Goal: Task Accomplishment & Management: Use online tool/utility

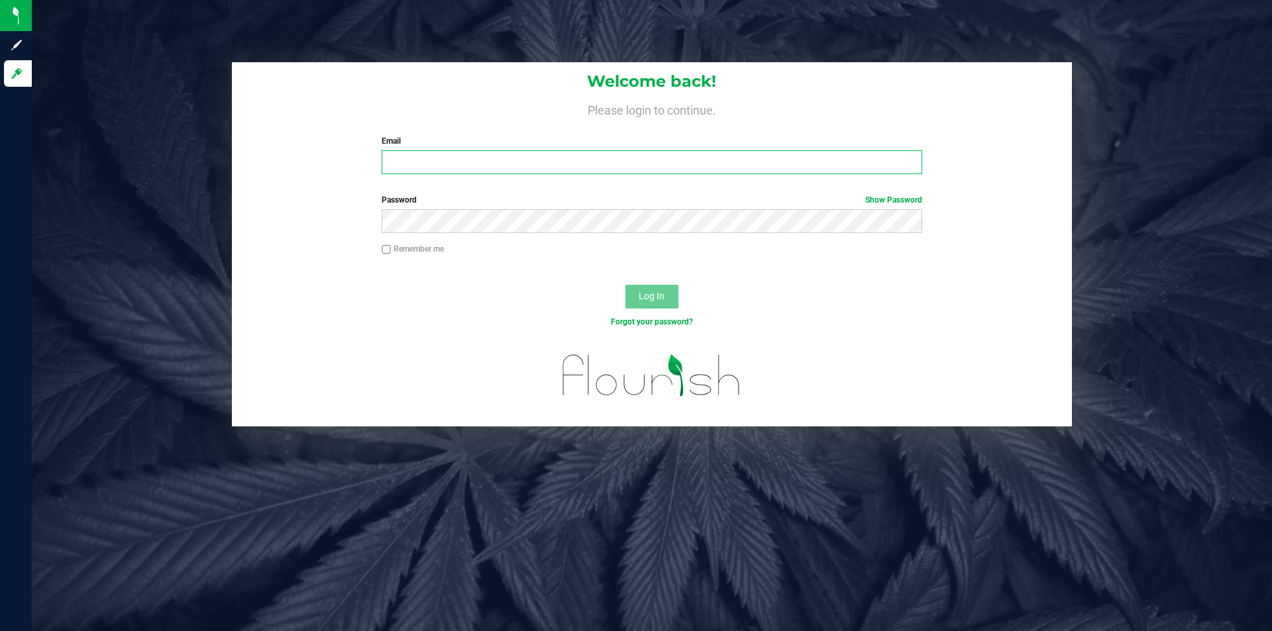
click at [565, 168] on input "Email" at bounding box center [652, 162] width 540 height 24
type input "[EMAIL_ADDRESS][DOMAIN_NAME]"
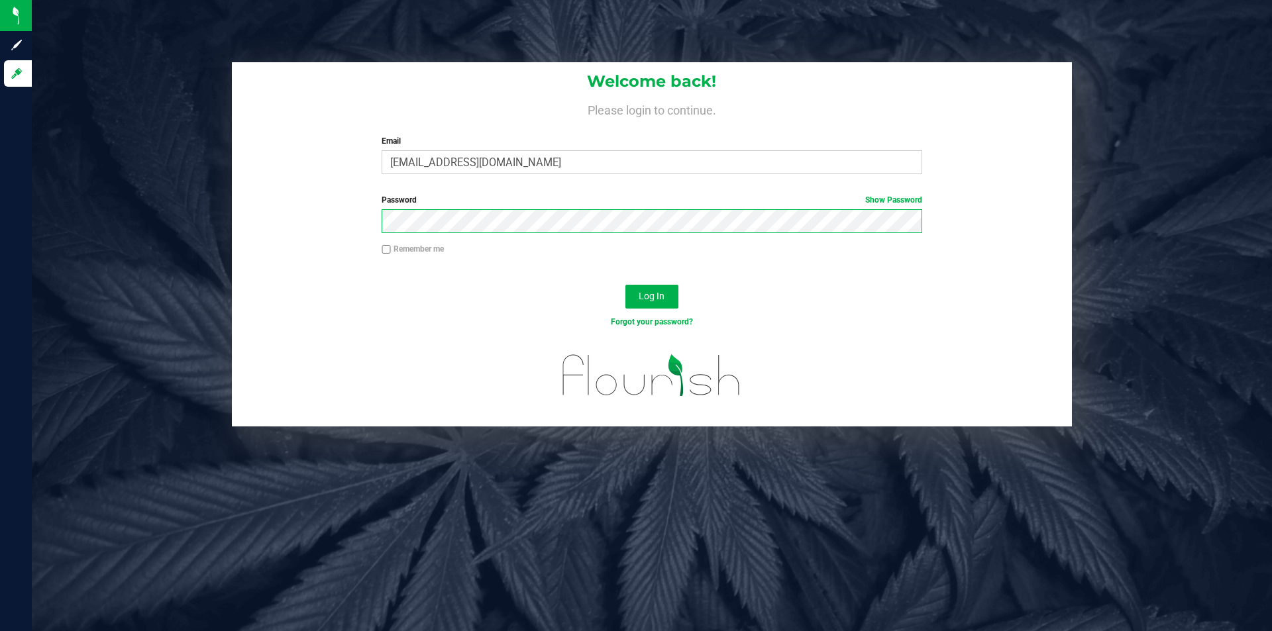
click at [625, 285] on button "Log In" at bounding box center [651, 297] width 53 height 24
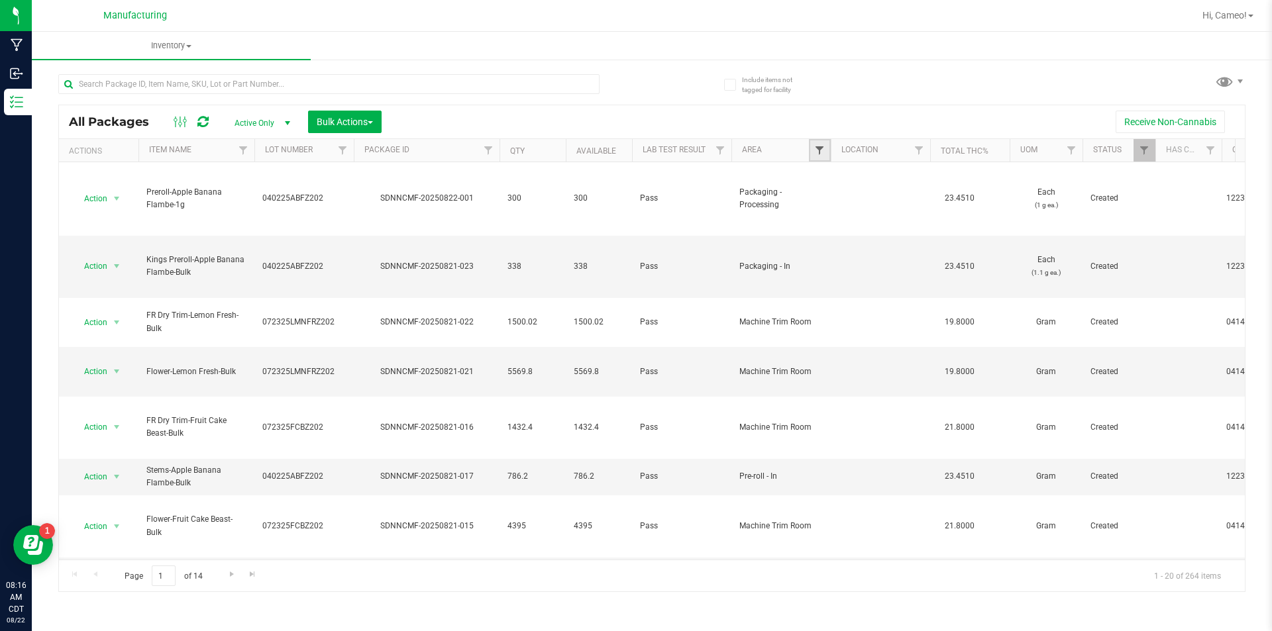
click at [814, 150] on span "Filter" at bounding box center [819, 150] width 11 height 11
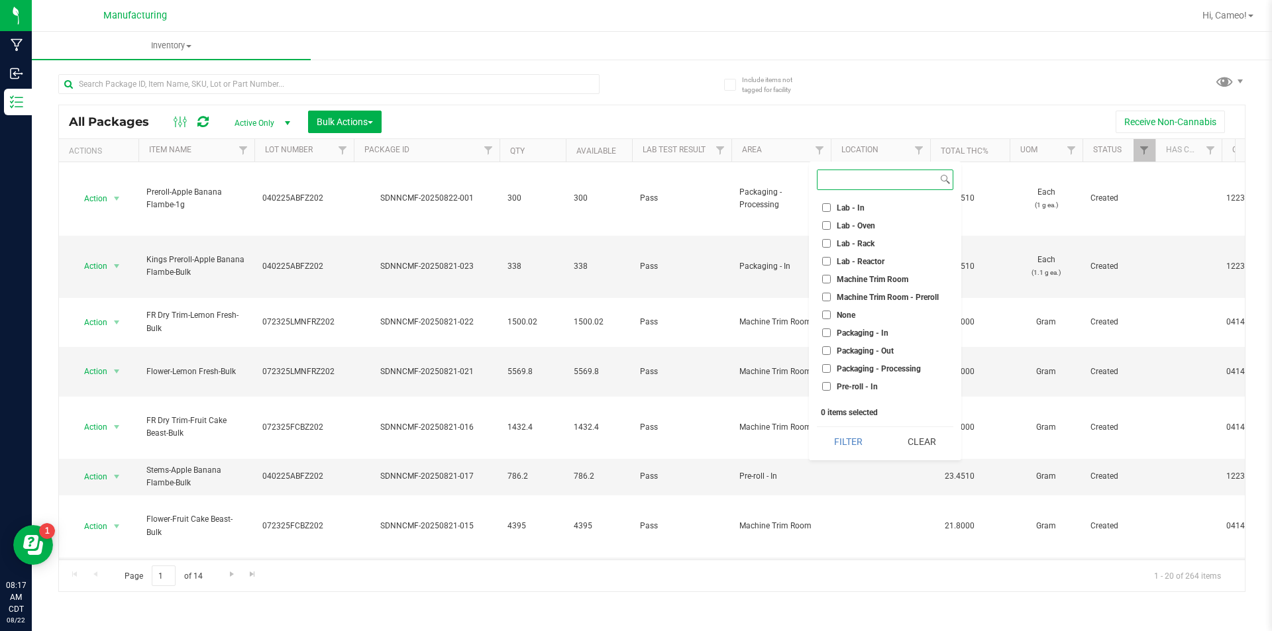
scroll to position [265, 0]
click at [903, 284] on span "Machine Trim Room - Preroll" at bounding box center [888, 282] width 102 height 8
click at [831, 284] on input "Machine Trim Room - Preroll" at bounding box center [826, 282] width 9 height 9
checkbox input "true"
click at [857, 435] on button "Filter" at bounding box center [849, 441] width 64 height 29
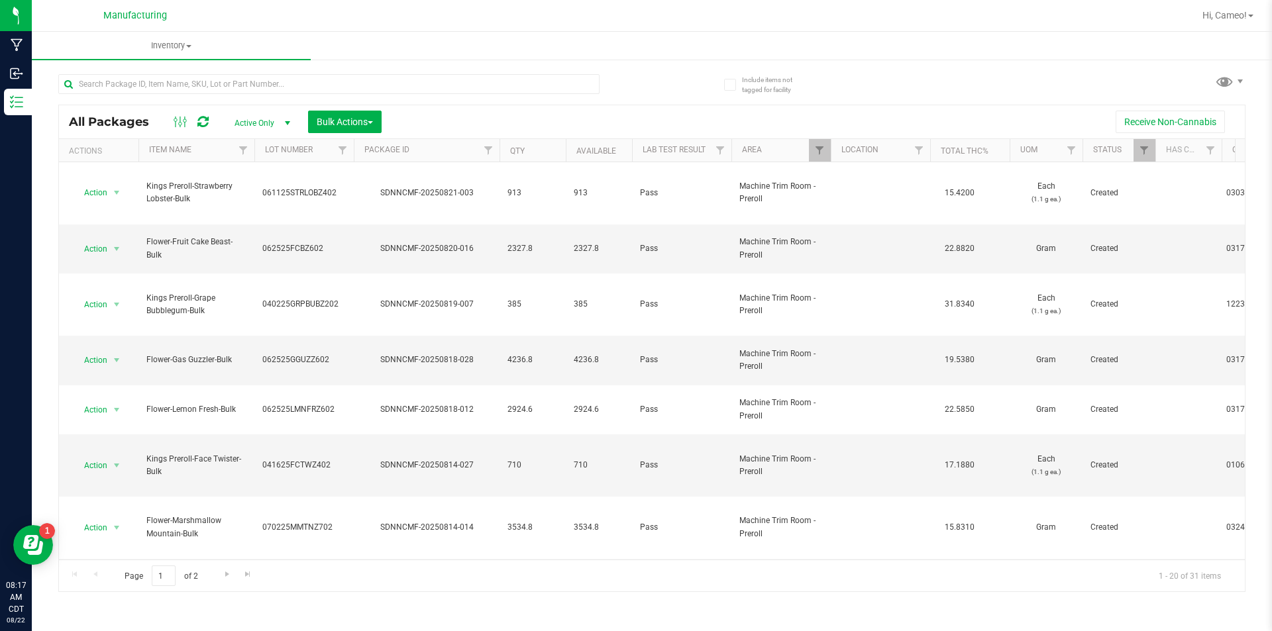
click at [322, 154] on th "Lot Number" at bounding box center [303, 150] width 99 height 23
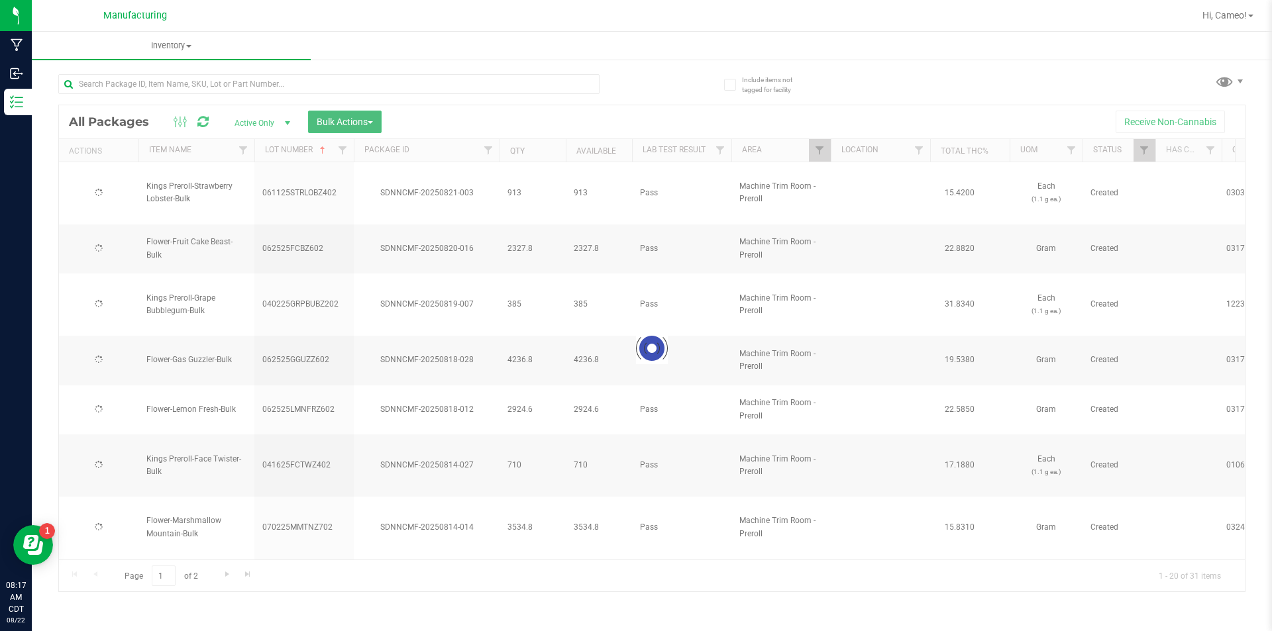
click at [351, 121] on span "Bulk Actions" at bounding box center [345, 122] width 56 height 11
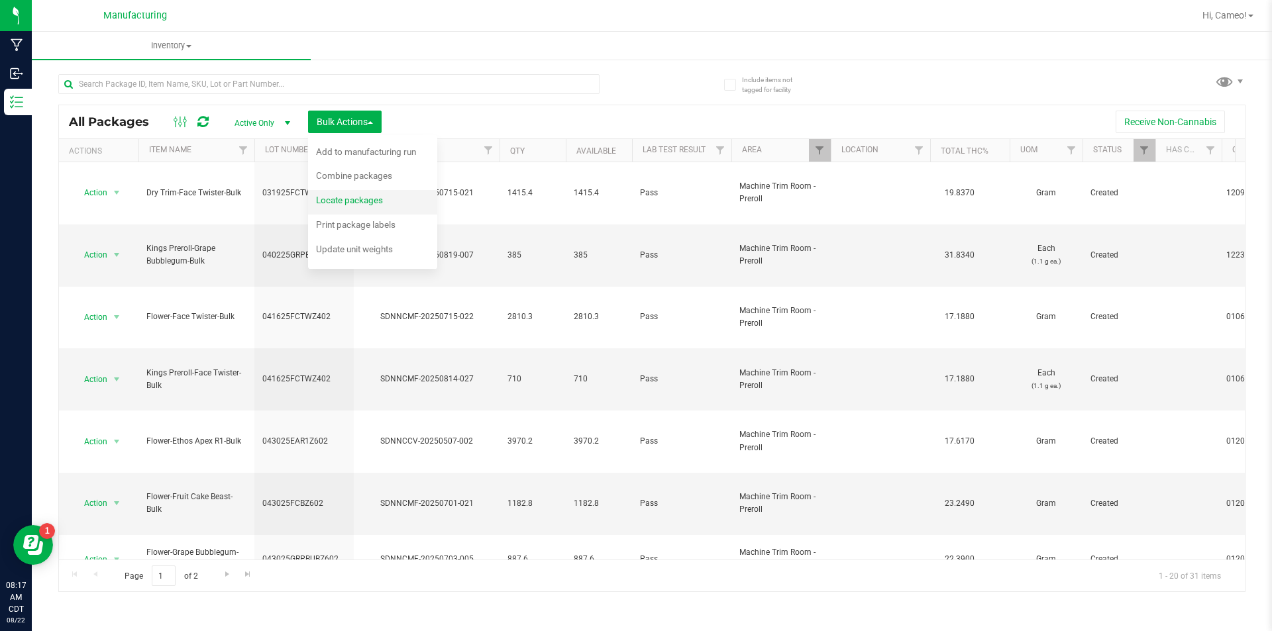
click at [366, 196] on span "Locate packages" at bounding box center [349, 200] width 67 height 11
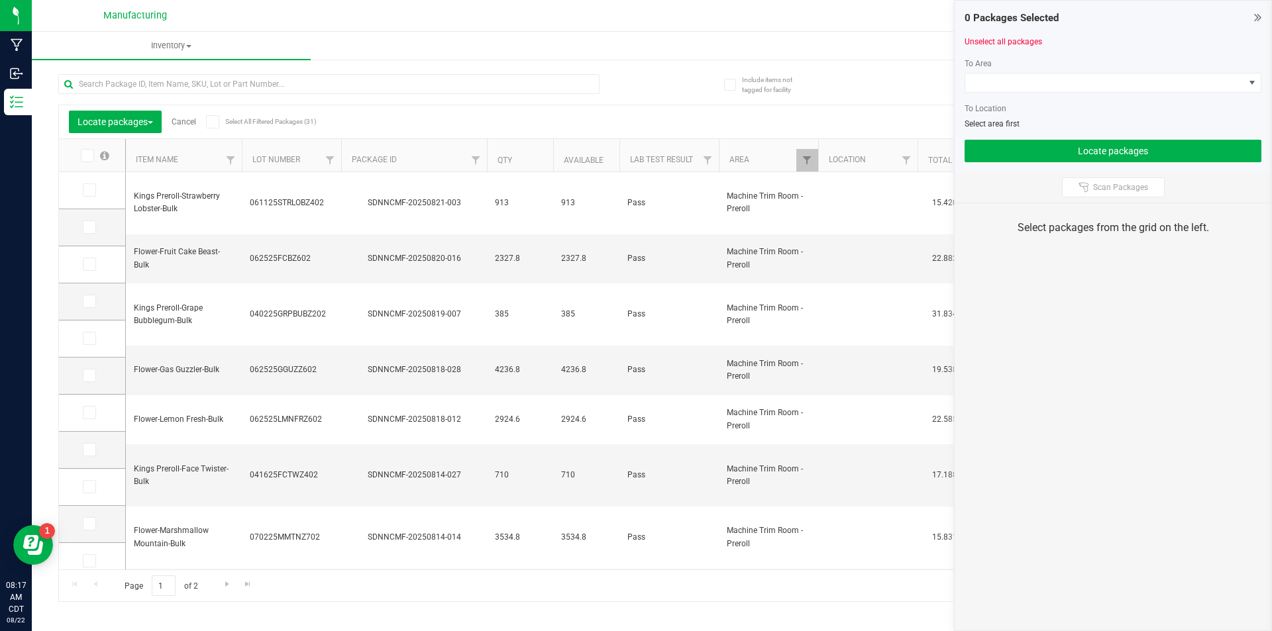
click at [307, 164] on th "Lot Number" at bounding box center [291, 155] width 99 height 33
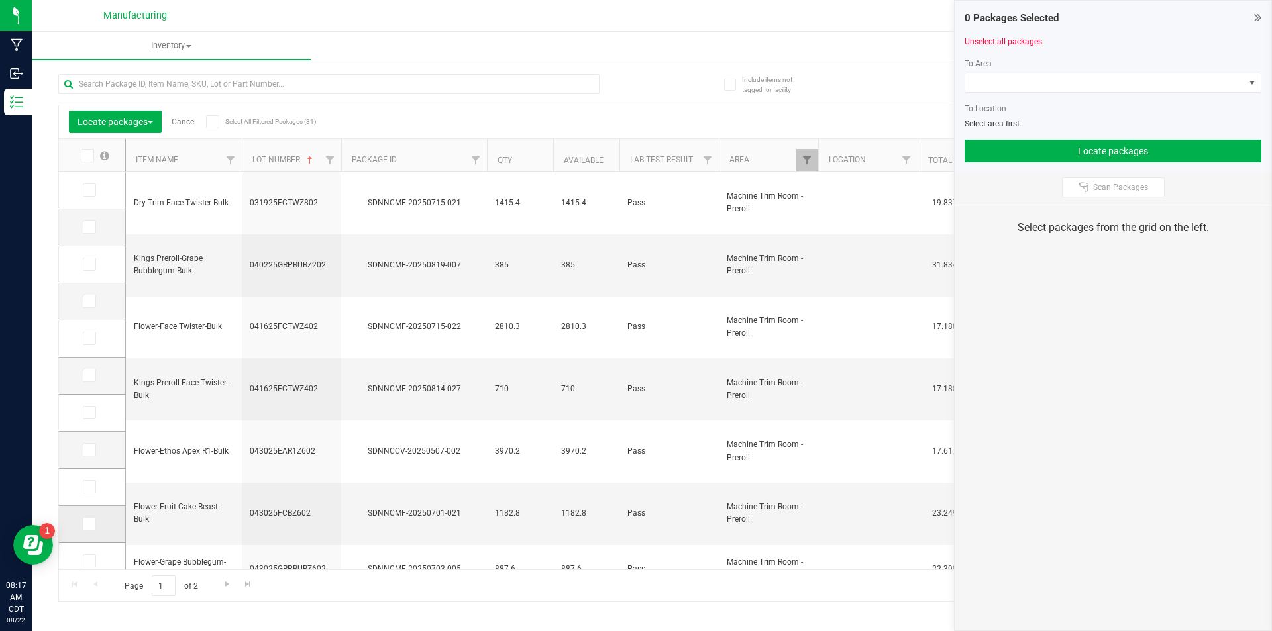
click at [89, 524] on icon at bounding box center [88, 524] width 9 height 0
click at [0, 0] on input "checkbox" at bounding box center [0, 0] width 0 height 0
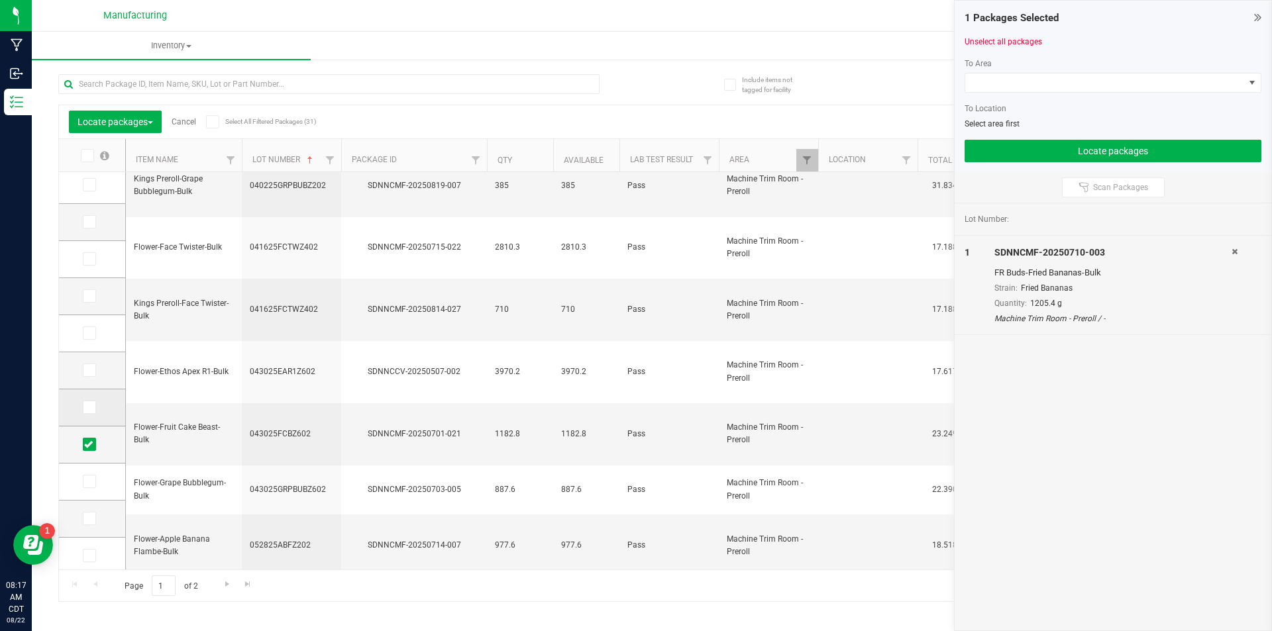
scroll to position [159, 0]
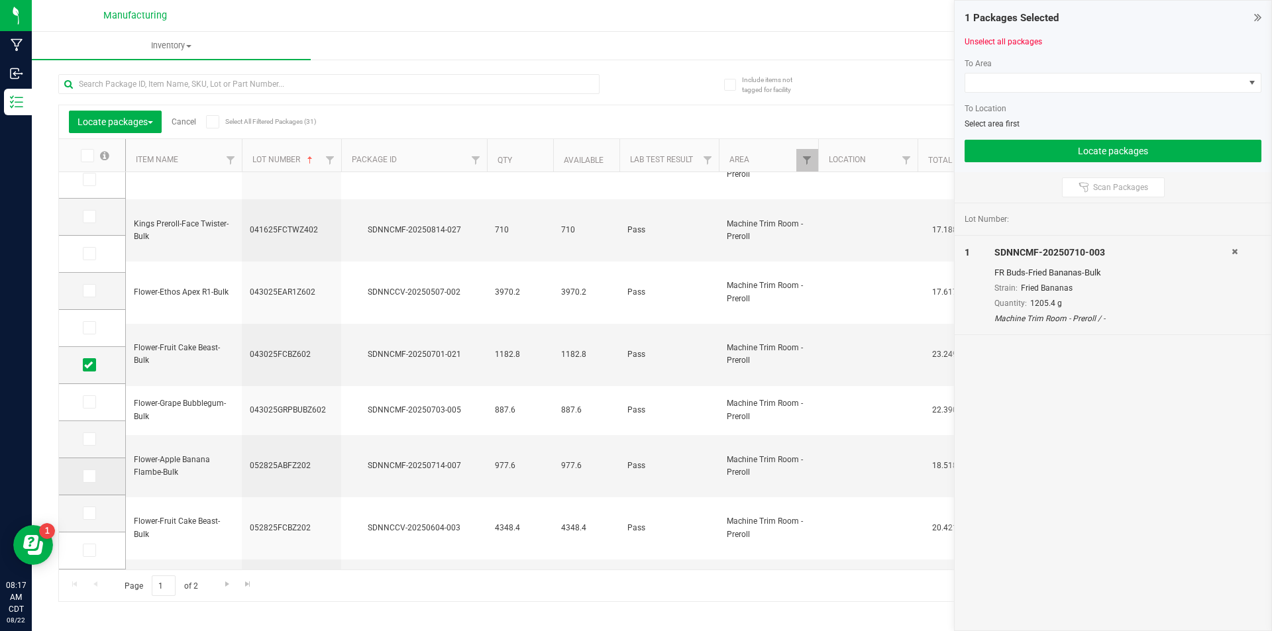
click at [90, 483] on span at bounding box center [89, 476] width 13 height 13
click at [0, 0] on input "checkbox" at bounding box center [0, 0] width 0 height 0
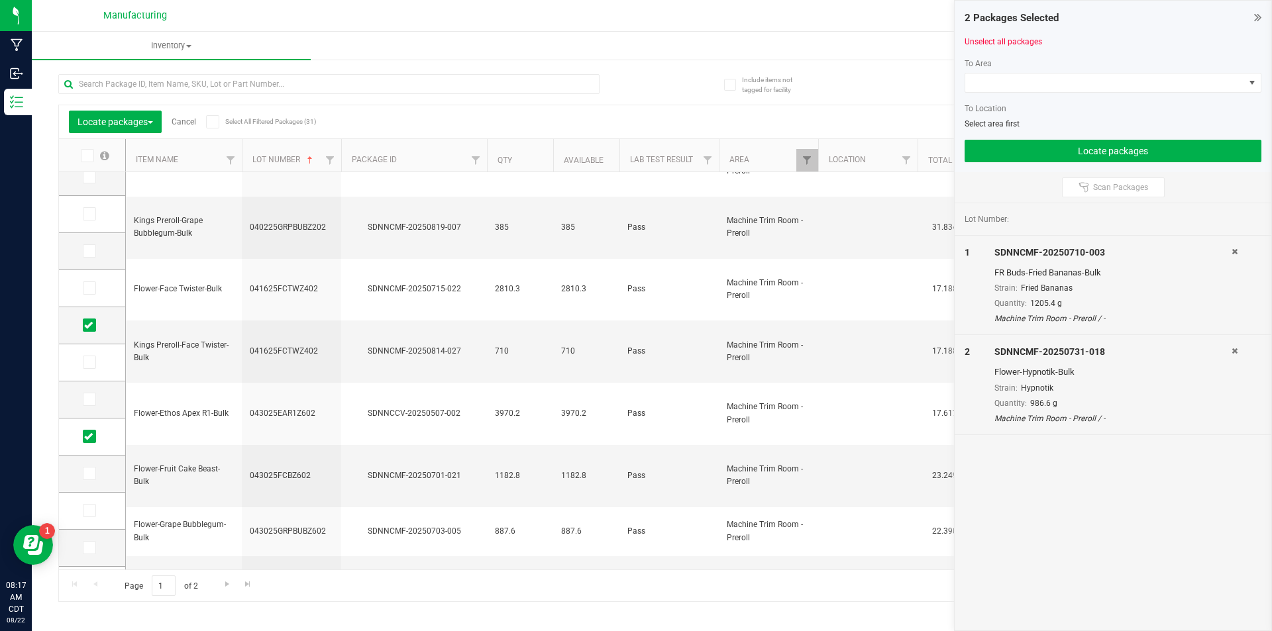
scroll to position [0, 0]
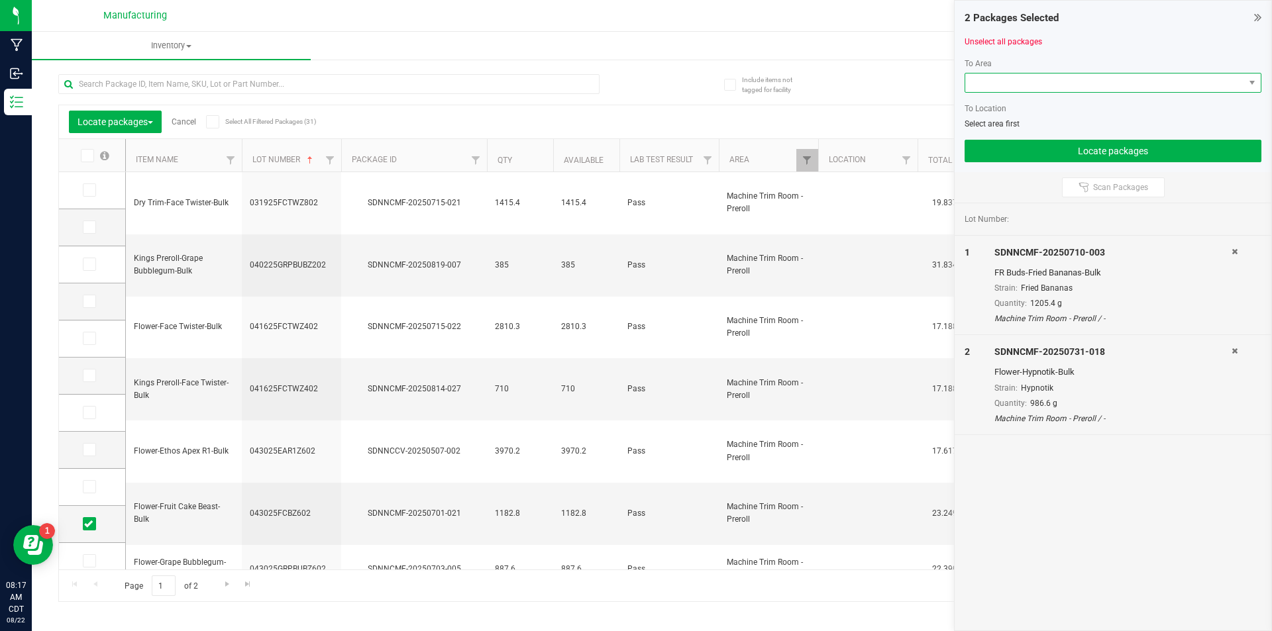
click at [1135, 81] on span at bounding box center [1104, 83] width 279 height 19
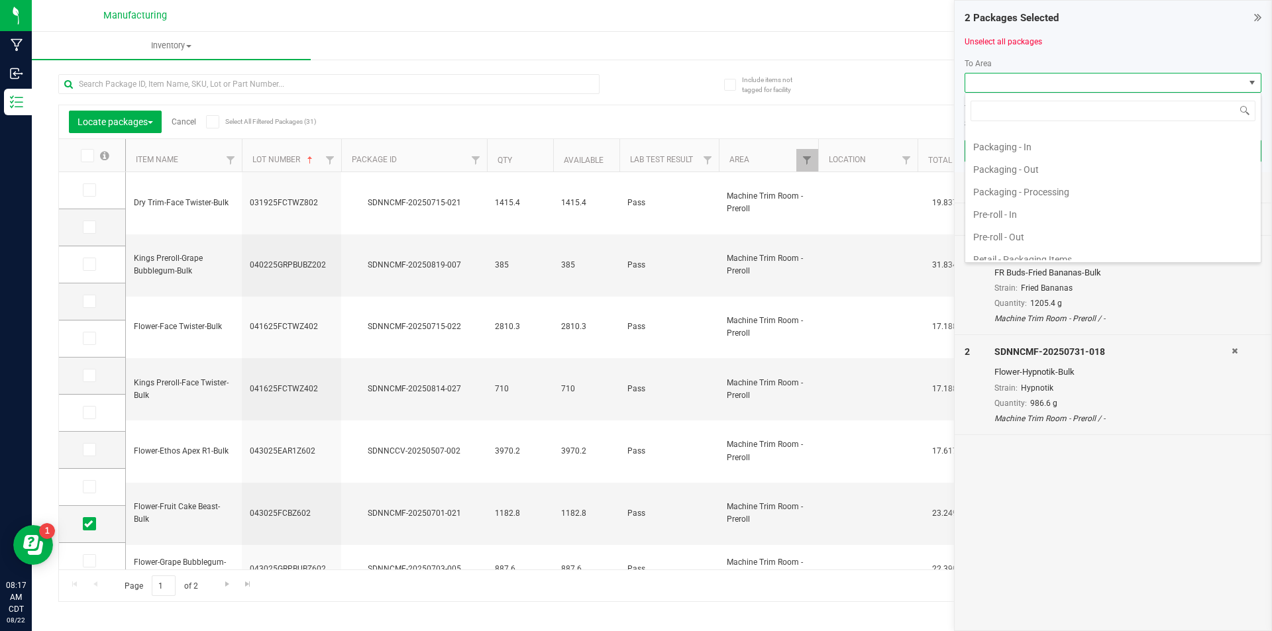
click at [1021, 217] on li "Pre-roll - In" at bounding box center [1112, 214] width 295 height 23
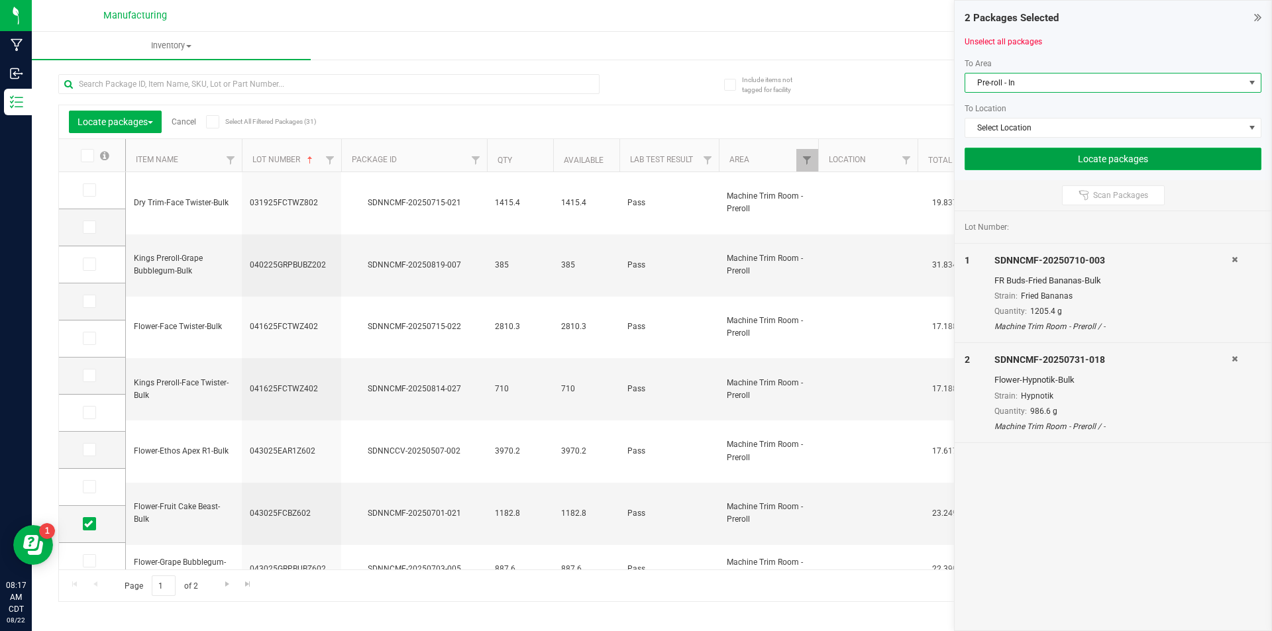
click at [1051, 153] on button "Locate packages" at bounding box center [1113, 159] width 297 height 23
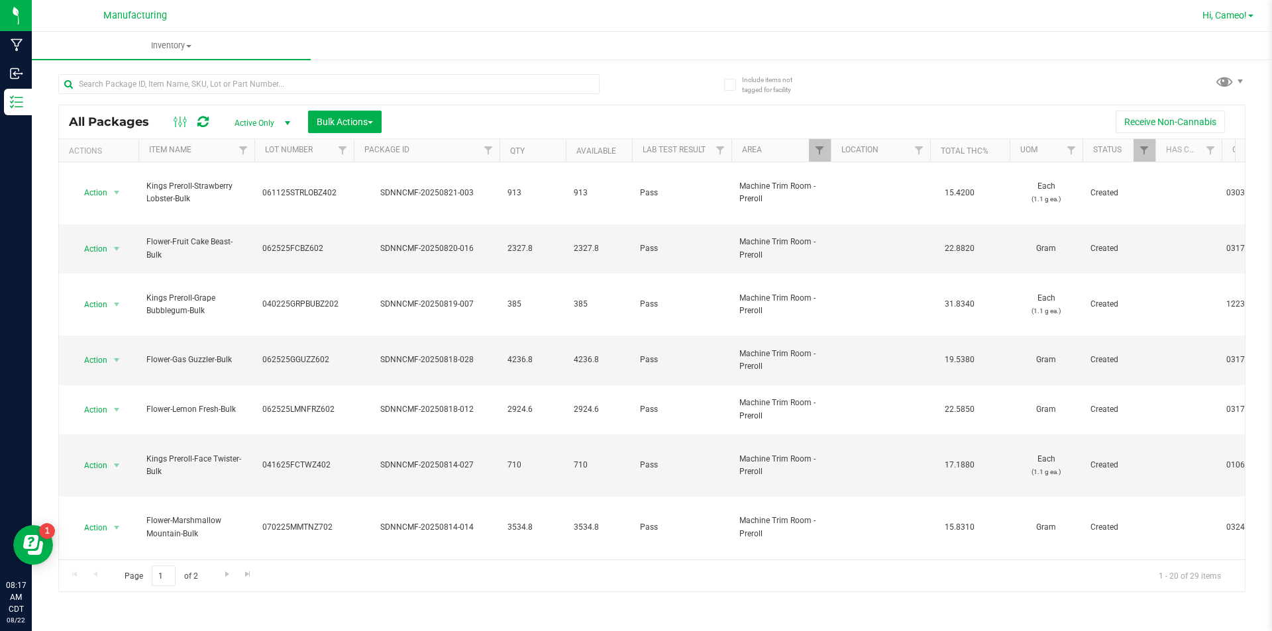
click at [1221, 17] on span "Hi, Cameo!" at bounding box center [1224, 15] width 44 height 11
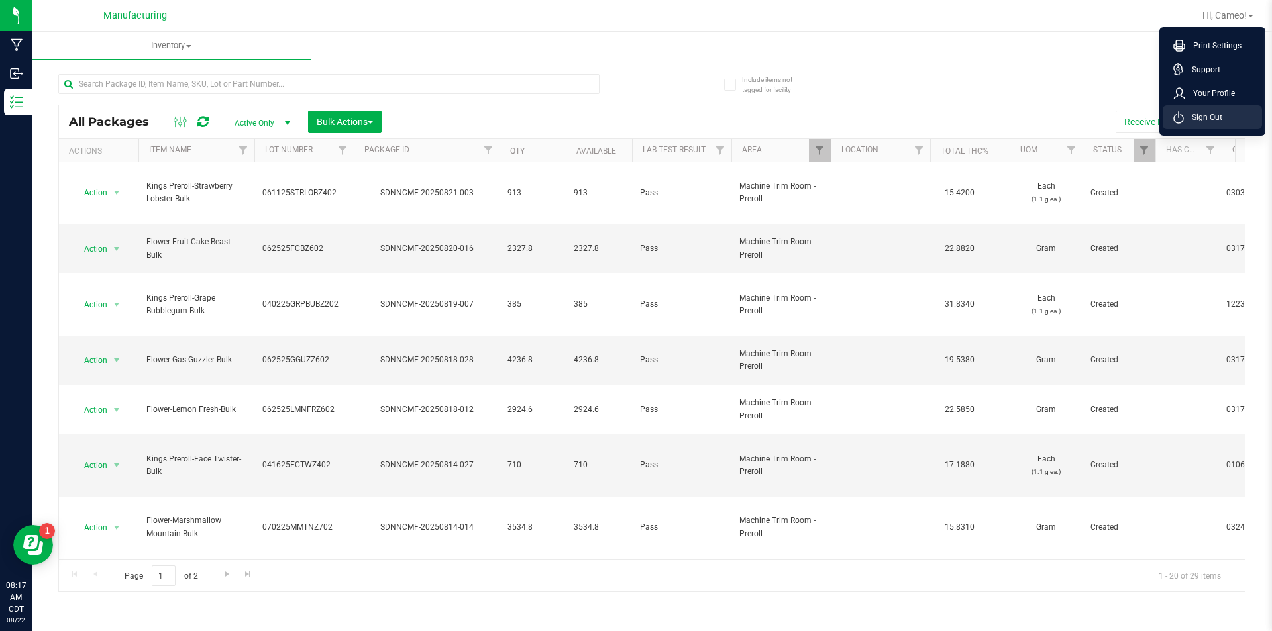
click at [1235, 113] on li "Sign Out" at bounding box center [1212, 117] width 99 height 24
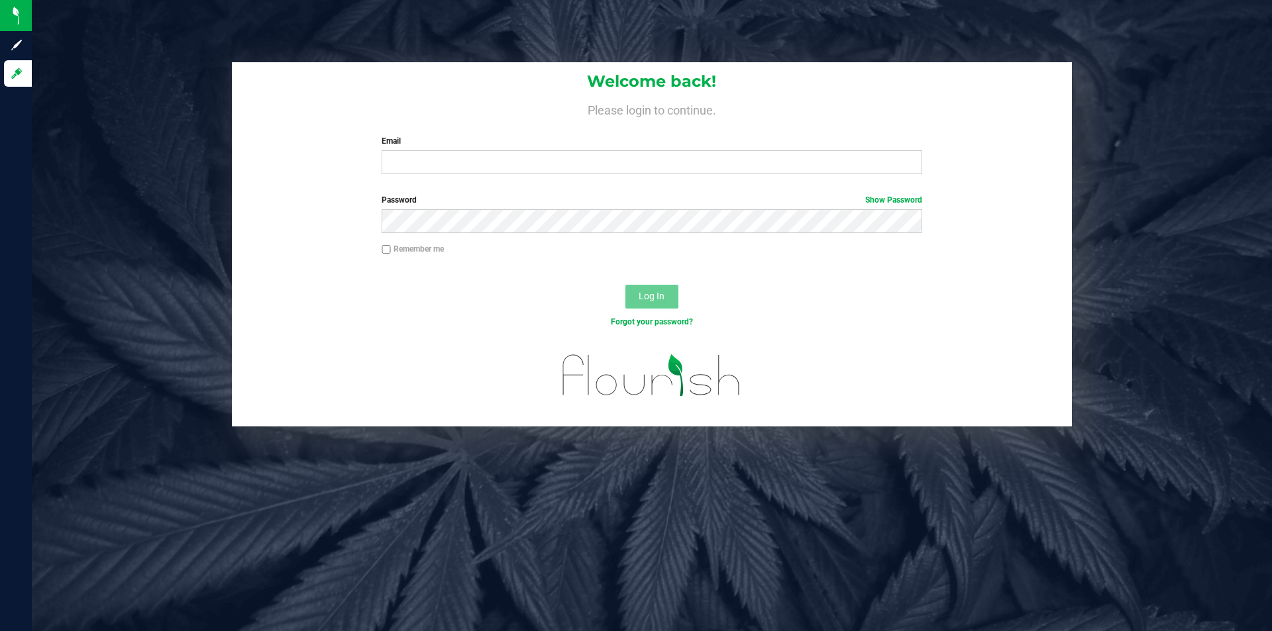
click at [281, 156] on div "Welcome back! Please login to continue. Email Required Please format your email…" at bounding box center [652, 123] width 840 height 123
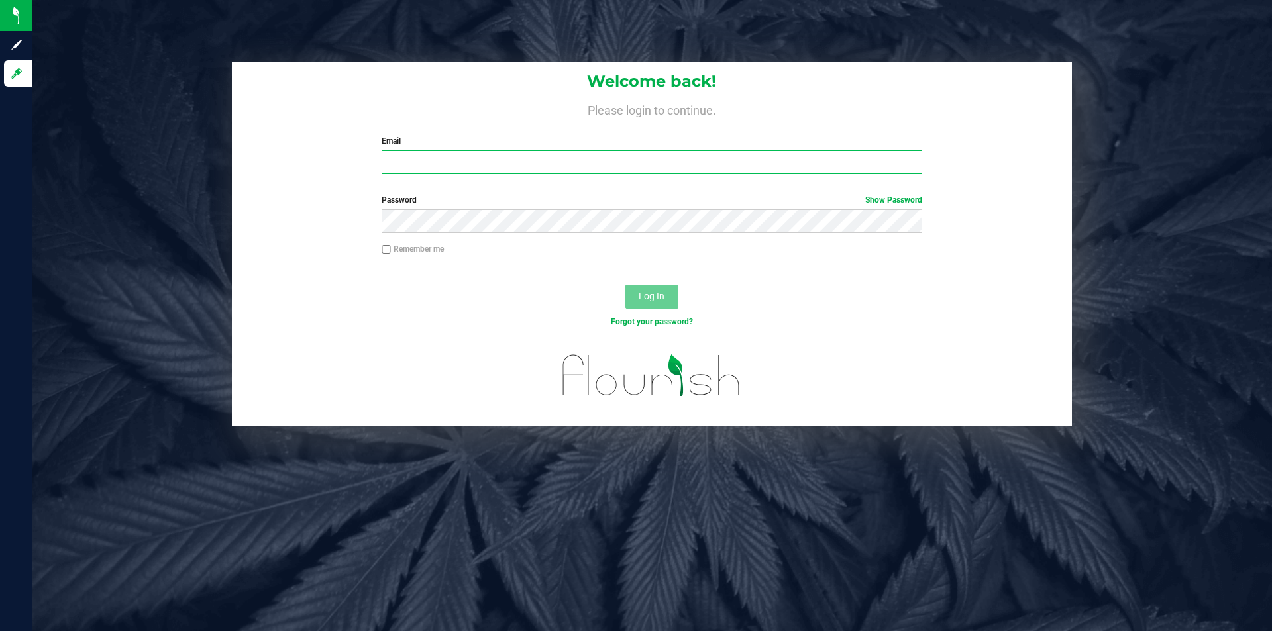
click at [460, 167] on input "Email" at bounding box center [652, 162] width 540 height 24
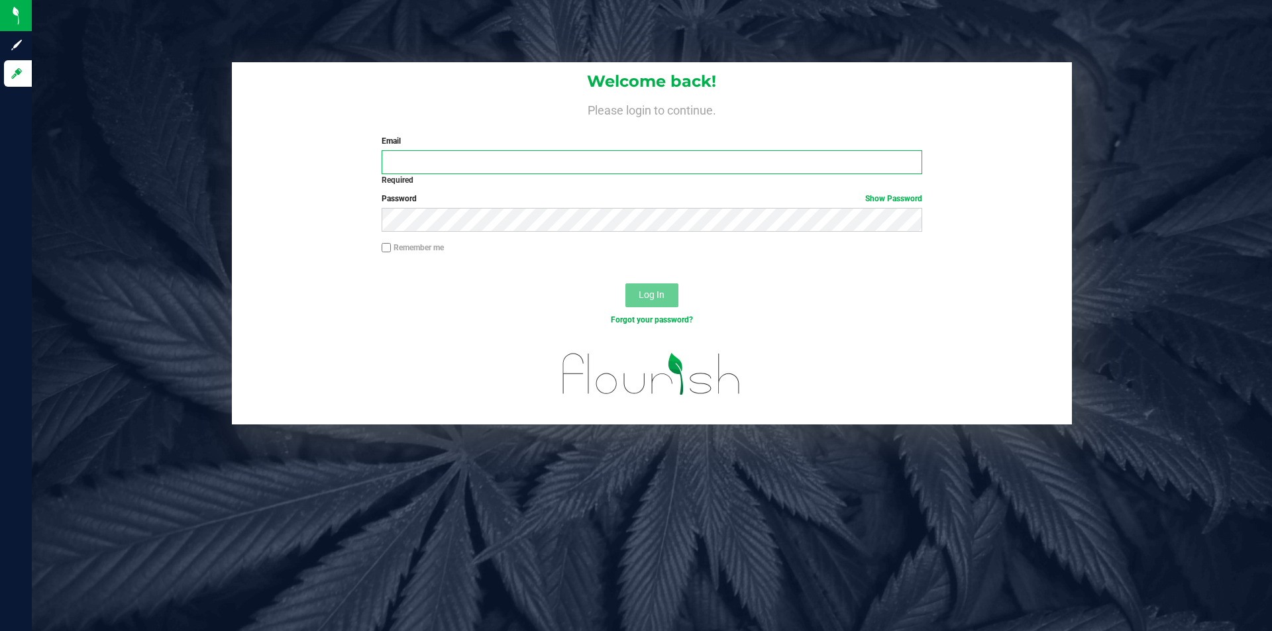
click at [435, 160] on input "Email" at bounding box center [652, 162] width 540 height 24
type input "[EMAIL_ADDRESS][DOMAIN_NAME]"
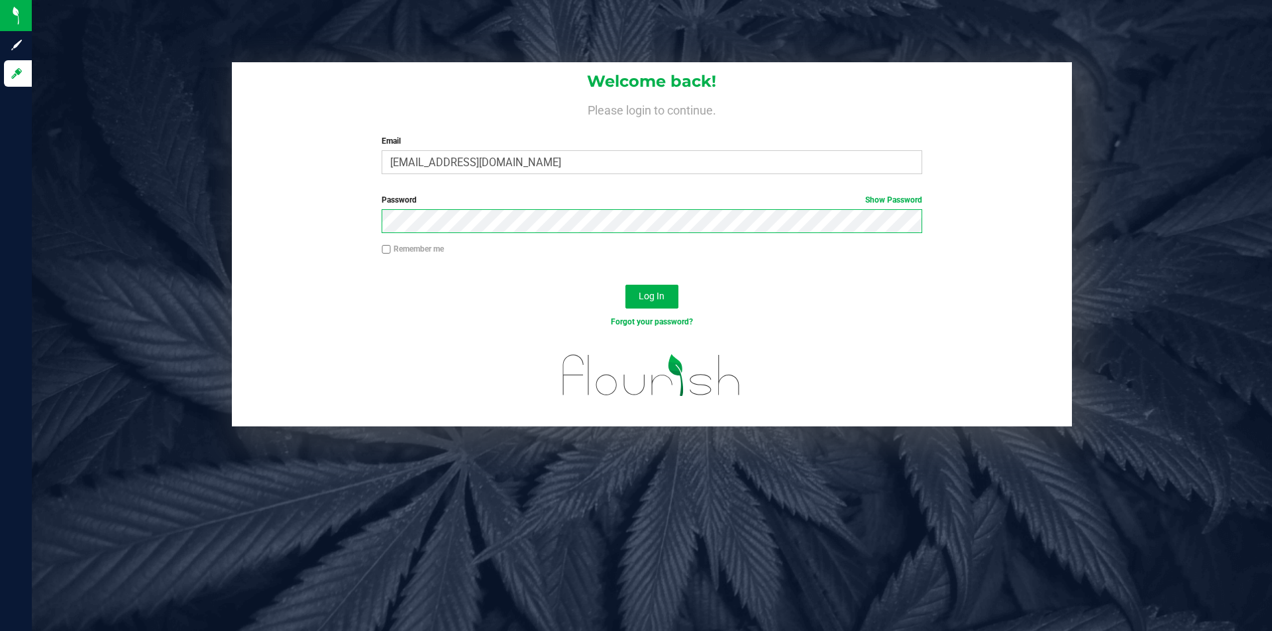
click at [625, 285] on button "Log In" at bounding box center [651, 297] width 53 height 24
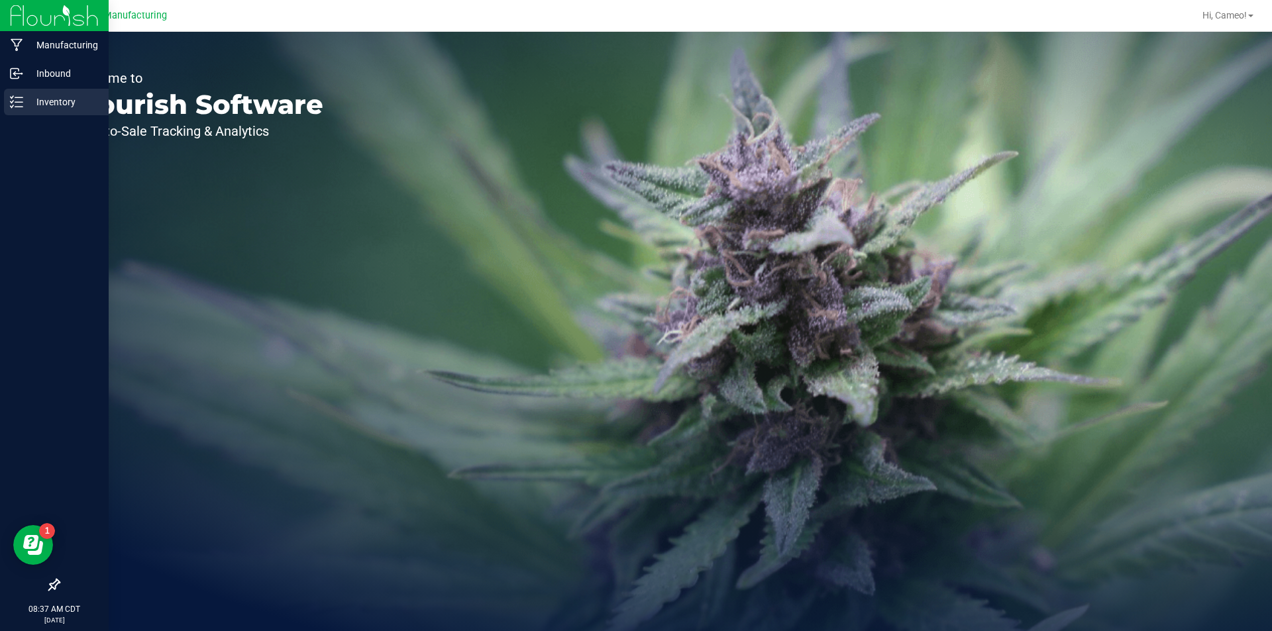
click at [21, 104] on icon at bounding box center [16, 101] width 13 height 13
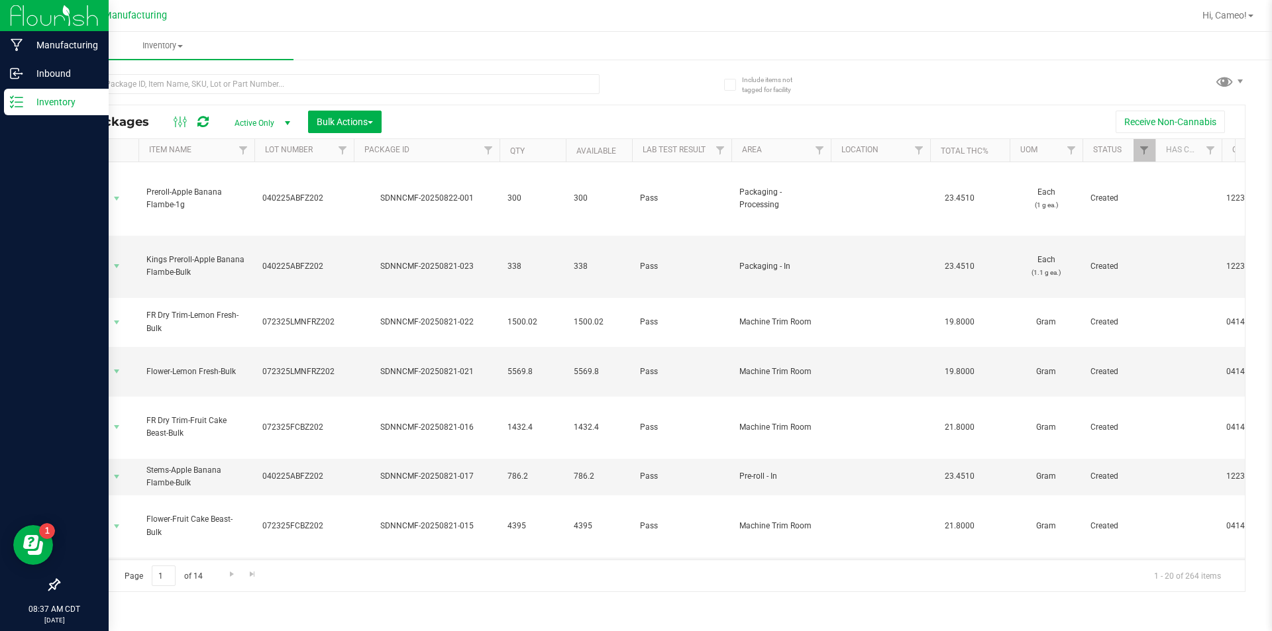
click at [76, 30] on img at bounding box center [54, 15] width 89 height 31
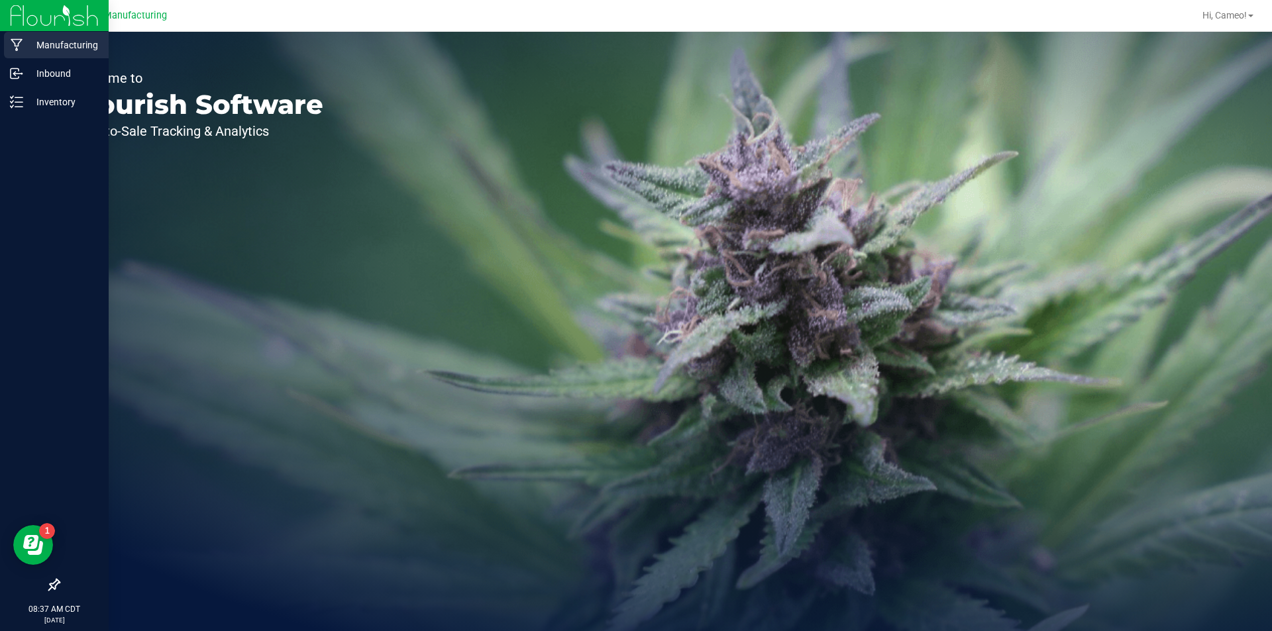
click at [30, 45] on p "Manufacturing" at bounding box center [62, 45] width 79 height 16
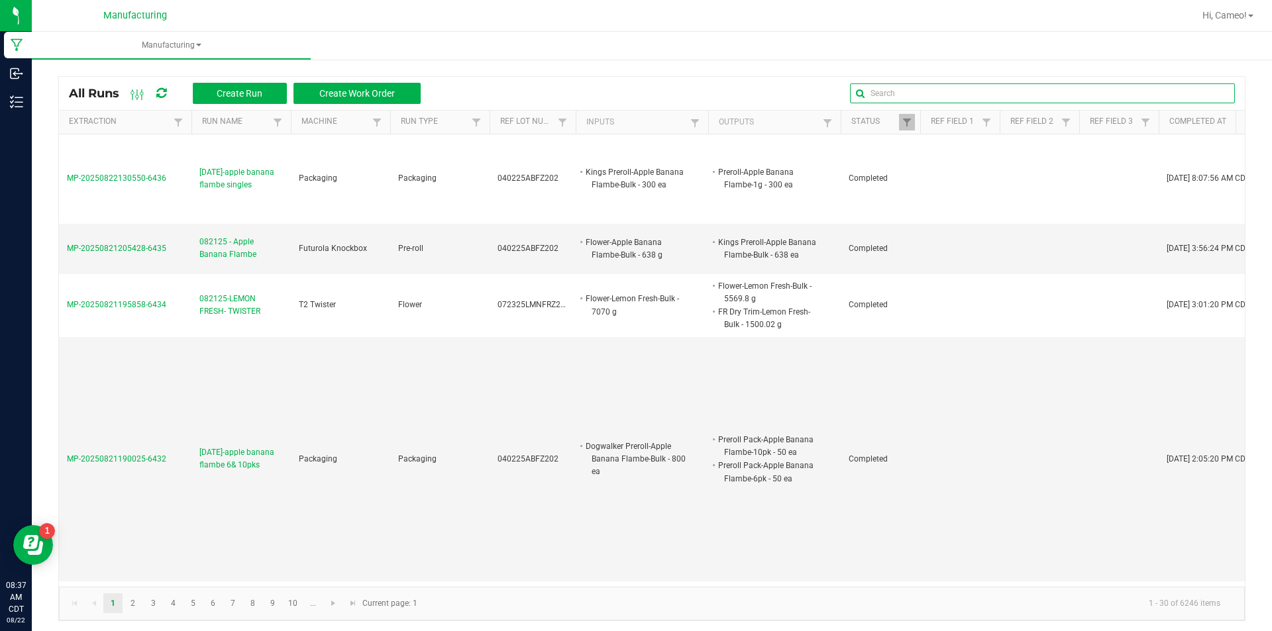
click at [1177, 88] on input "text" at bounding box center [1042, 93] width 385 height 20
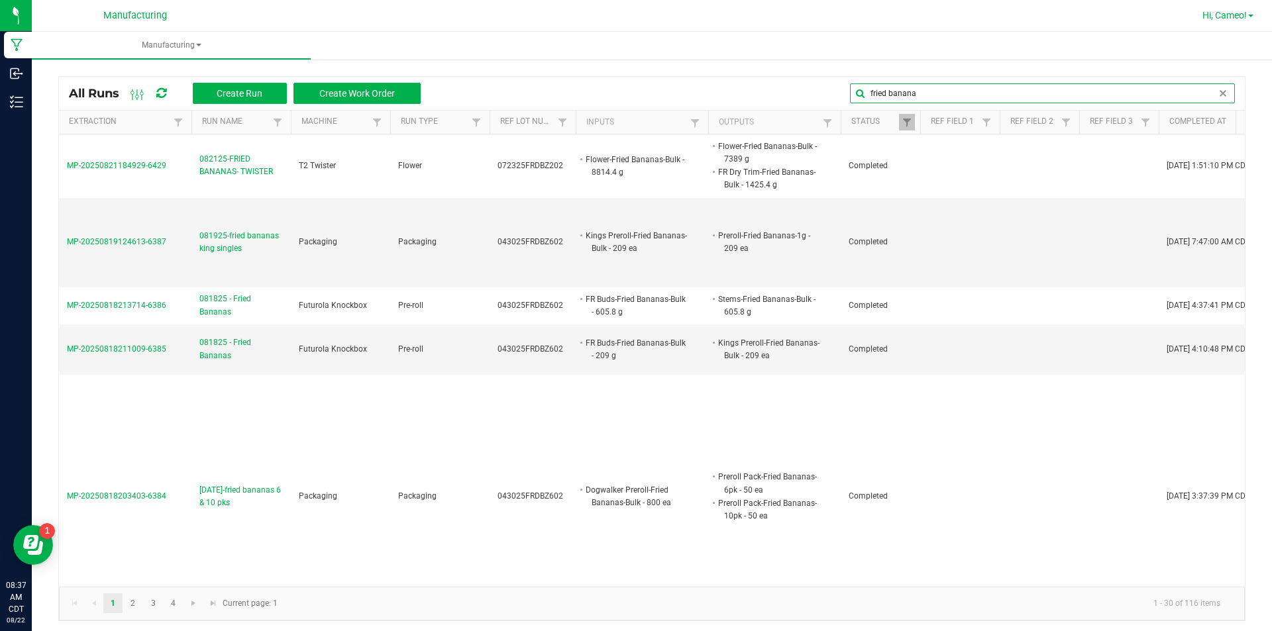
type input "fried banana"
click at [1236, 19] on span "Hi, Cameo!" at bounding box center [1224, 15] width 44 height 11
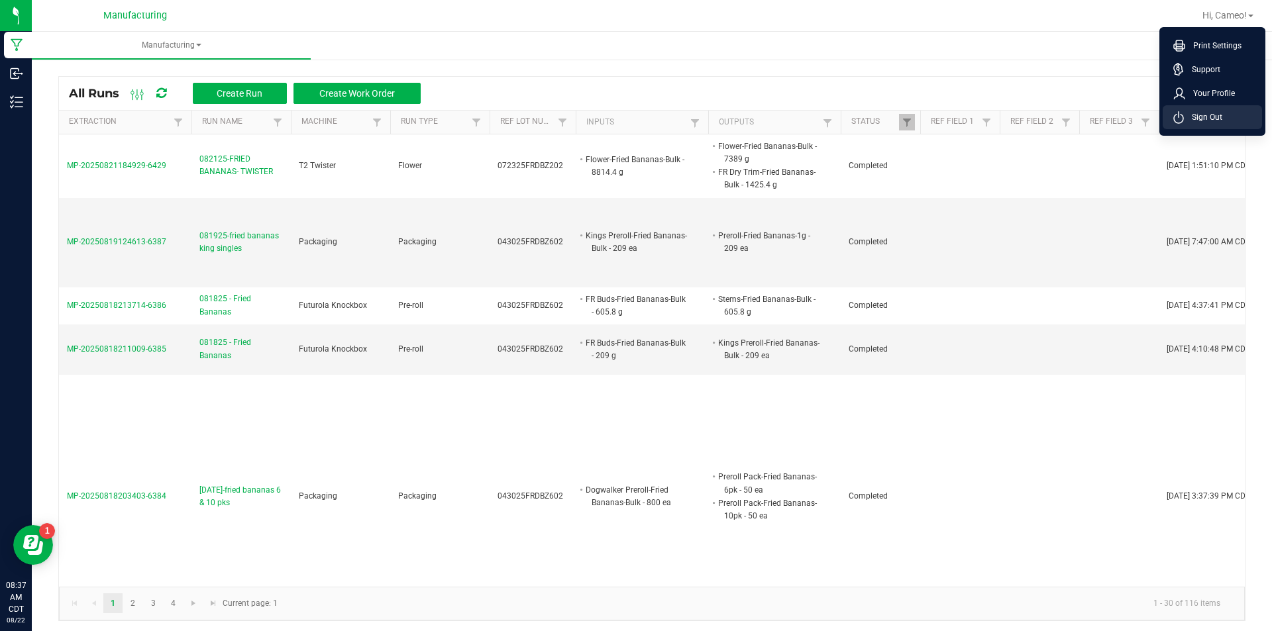
click at [1197, 113] on span "Sign Out" at bounding box center [1203, 117] width 38 height 13
